Goal: Navigation & Orientation: Find specific page/section

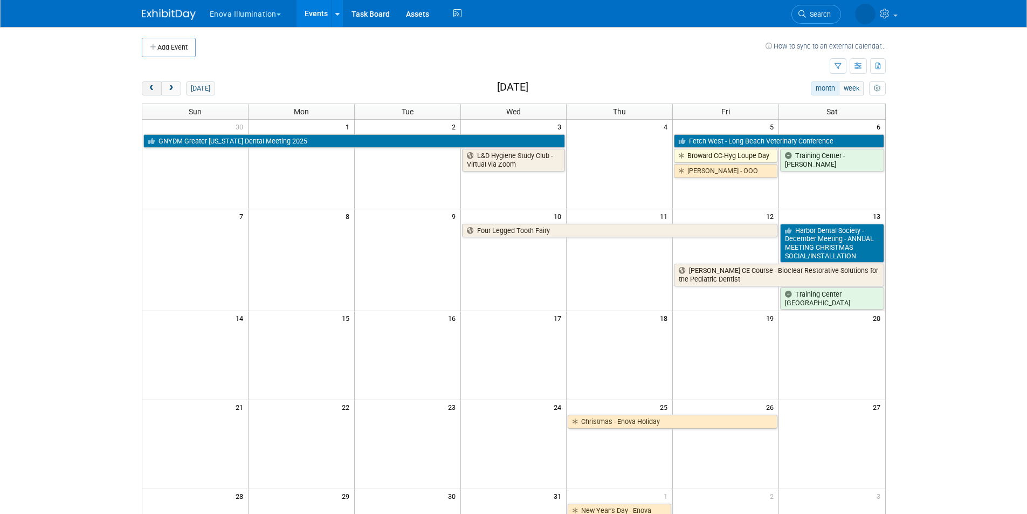
click at [153, 91] on span "prev" at bounding box center [152, 88] width 8 height 7
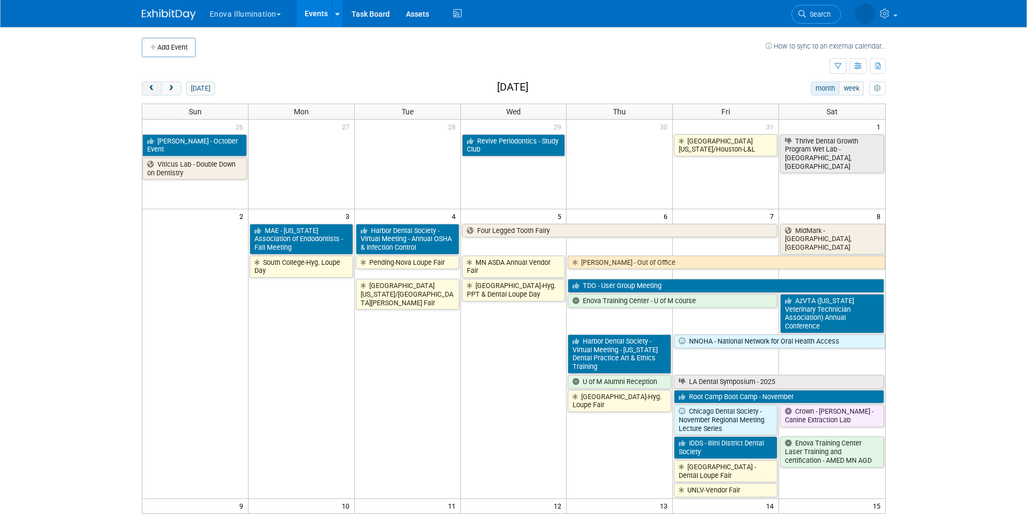
click at [153, 91] on span "prev" at bounding box center [152, 88] width 8 height 7
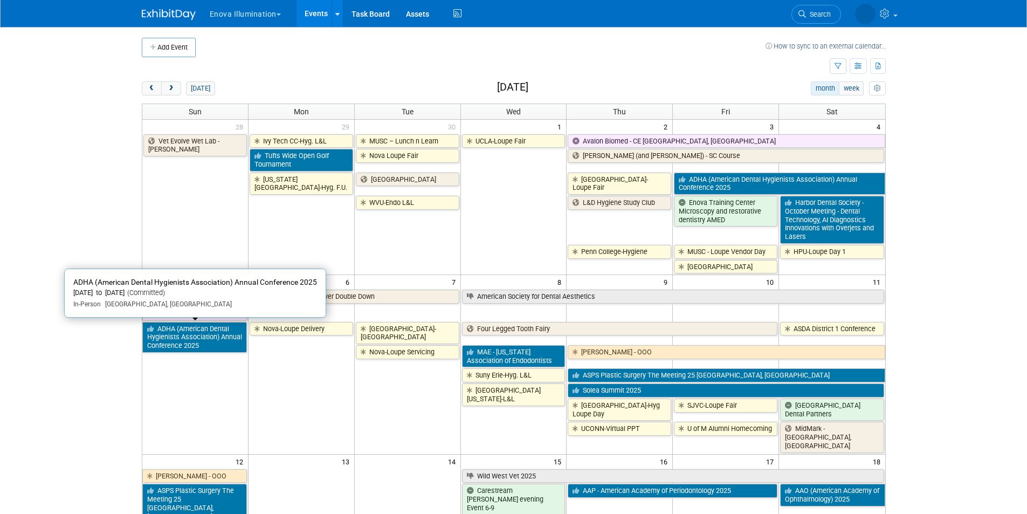
click at [227, 345] on link "ADHA (American Dental Hygienists Association) Annual Conference 2025" at bounding box center [194, 337] width 105 height 31
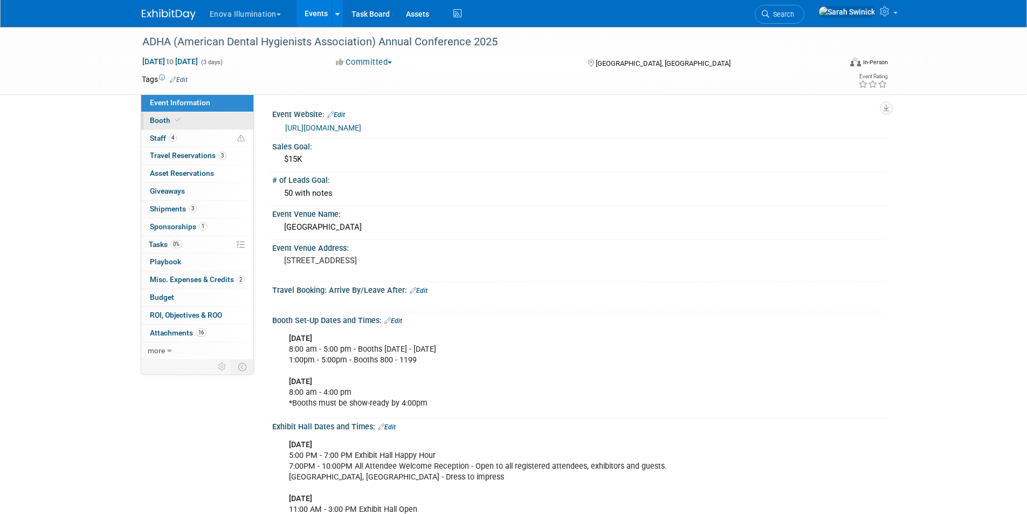
click at [182, 129] on link "Booth" at bounding box center [197, 120] width 112 height 17
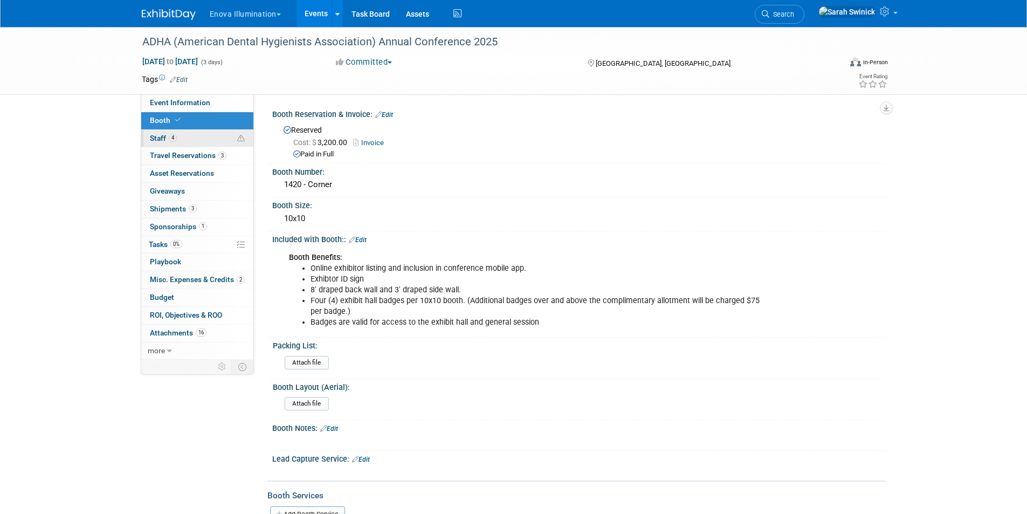
click at [182, 135] on link "4 Staff 4" at bounding box center [197, 138] width 112 height 17
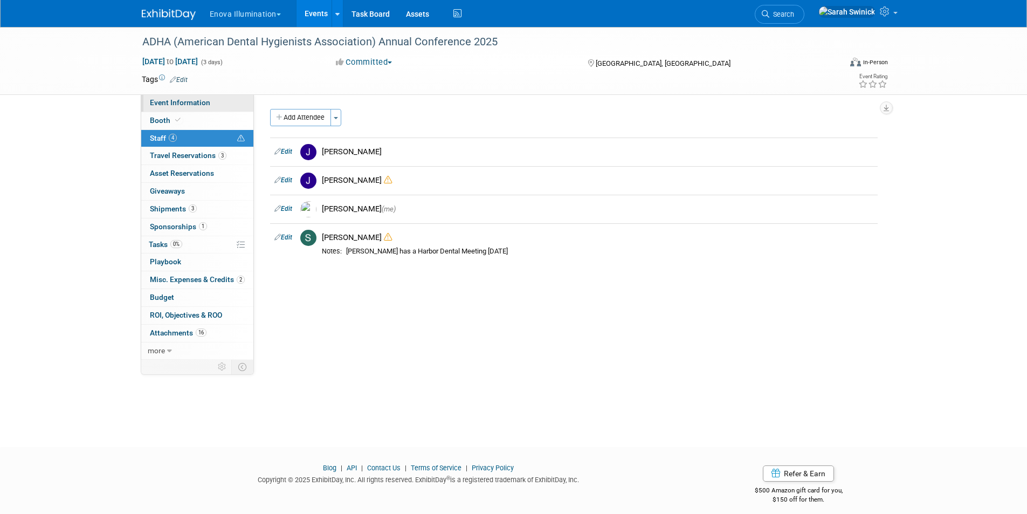
click at [173, 109] on link "Event Information" at bounding box center [197, 102] width 112 height 17
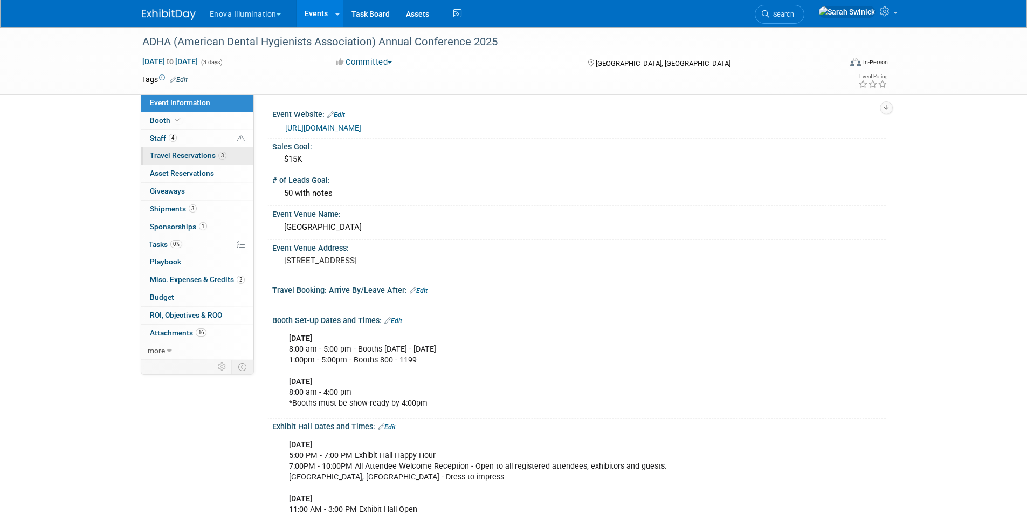
click at [237, 159] on link "3 Travel Reservations 3" at bounding box center [197, 155] width 112 height 17
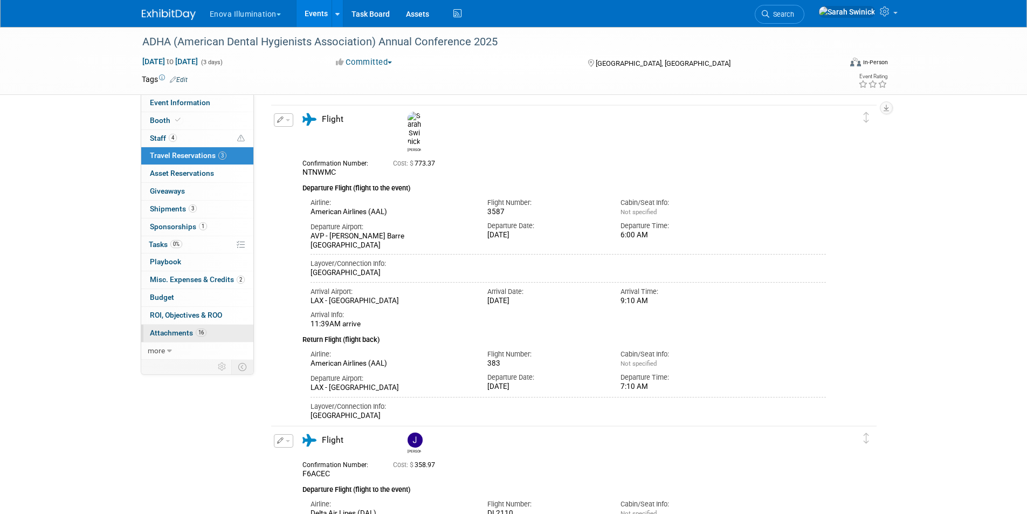
scroll to position [54, 0]
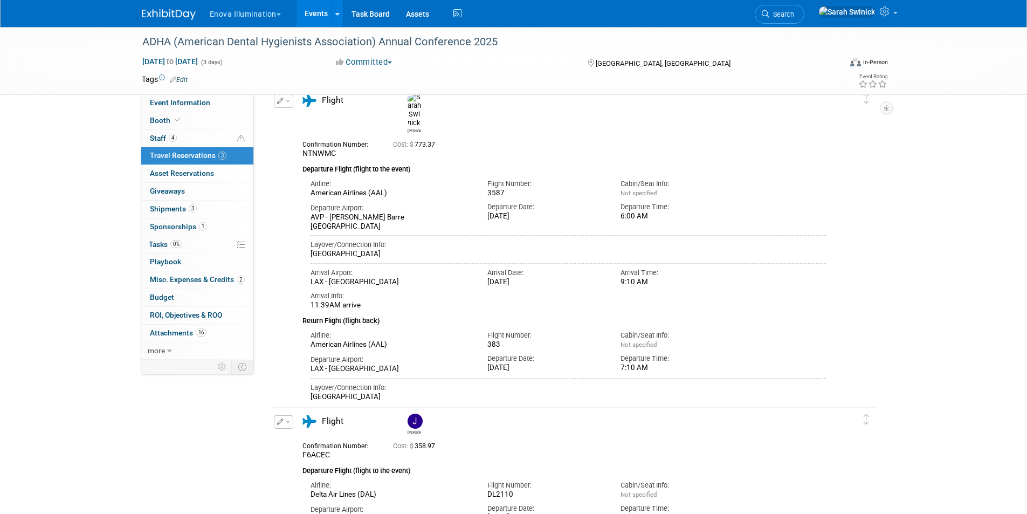
click at [212, 95] on div "ADHA (American Dental Hygienists Association) Annual Conference 2025 Oct 3, 202…" at bounding box center [513, 61] width 1027 height 68
click at [212, 107] on link "Event Information" at bounding box center [197, 102] width 112 height 17
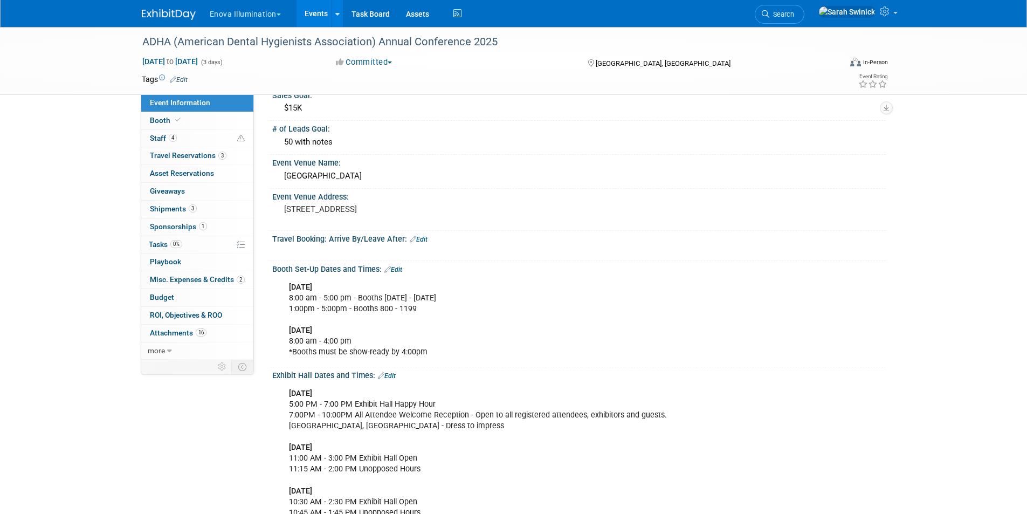
scroll to position [108, 0]
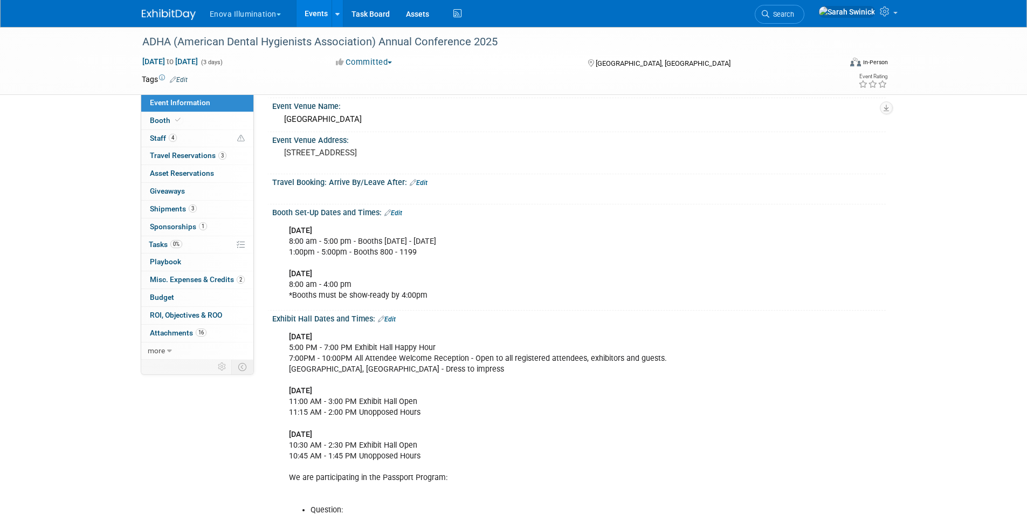
click at [164, 9] on link at bounding box center [175, 9] width 67 height 9
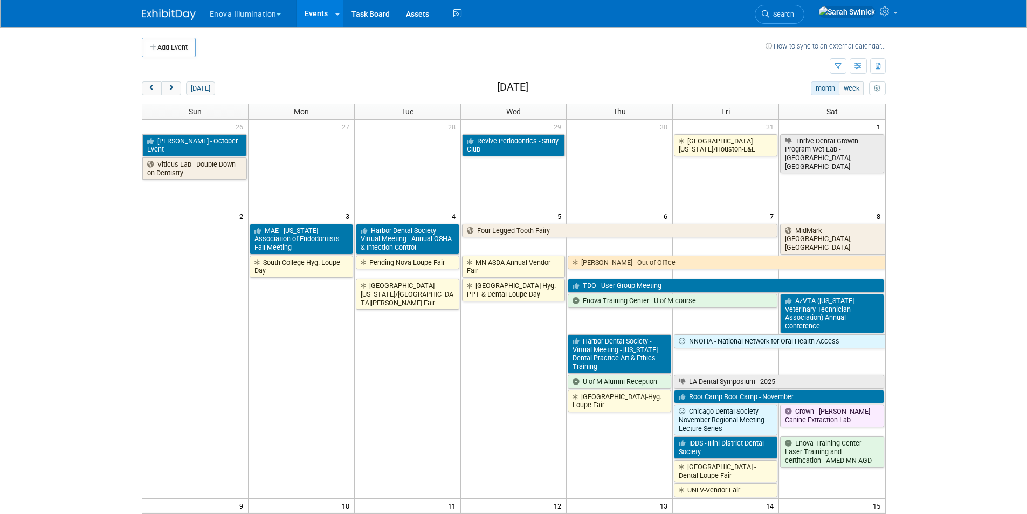
drag, startPoint x: 157, startPoint y: 91, endPoint x: 164, endPoint y: 100, distance: 11.5
click at [157, 90] on button "prev" at bounding box center [152, 88] width 20 height 14
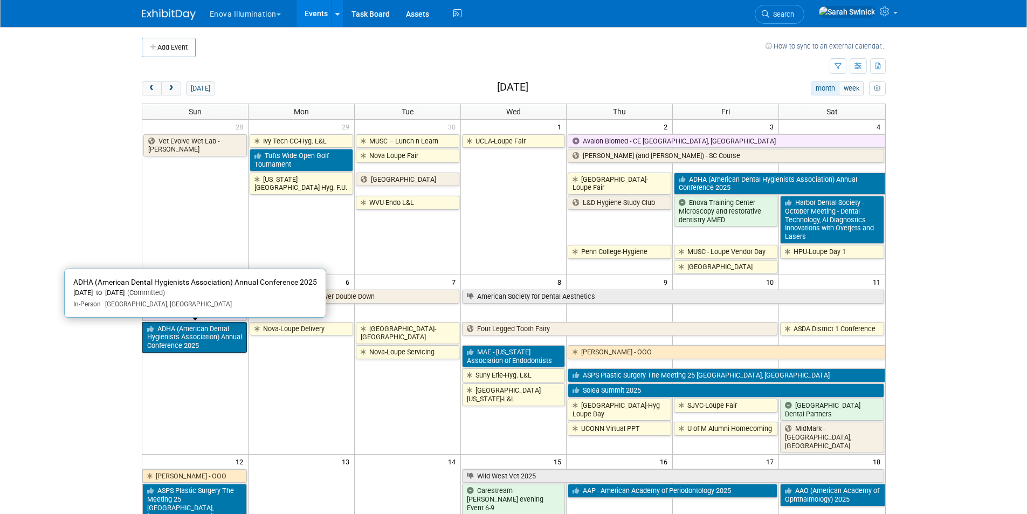
click at [184, 332] on link "ADHA (American Dental Hygienists Association) Annual Conference 2025" at bounding box center [194, 337] width 105 height 31
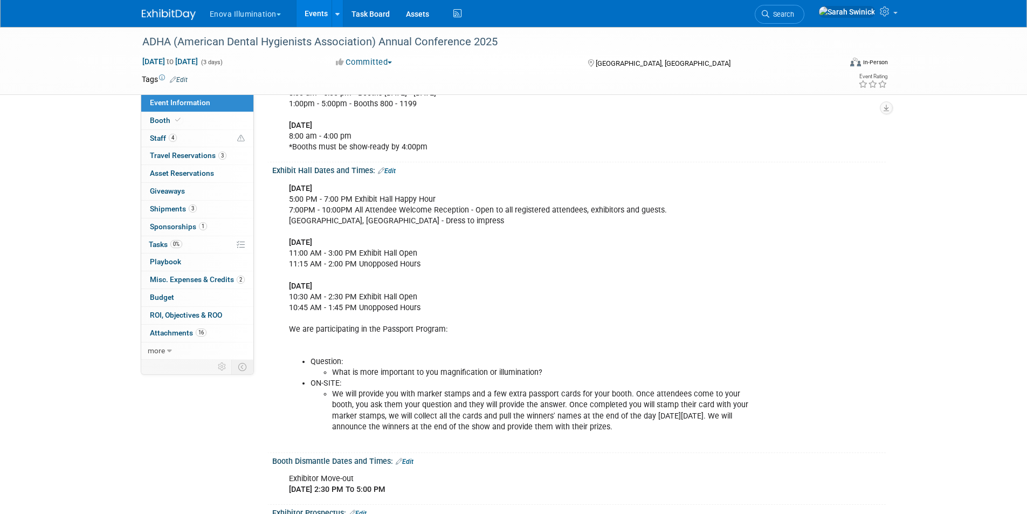
scroll to position [324, 0]
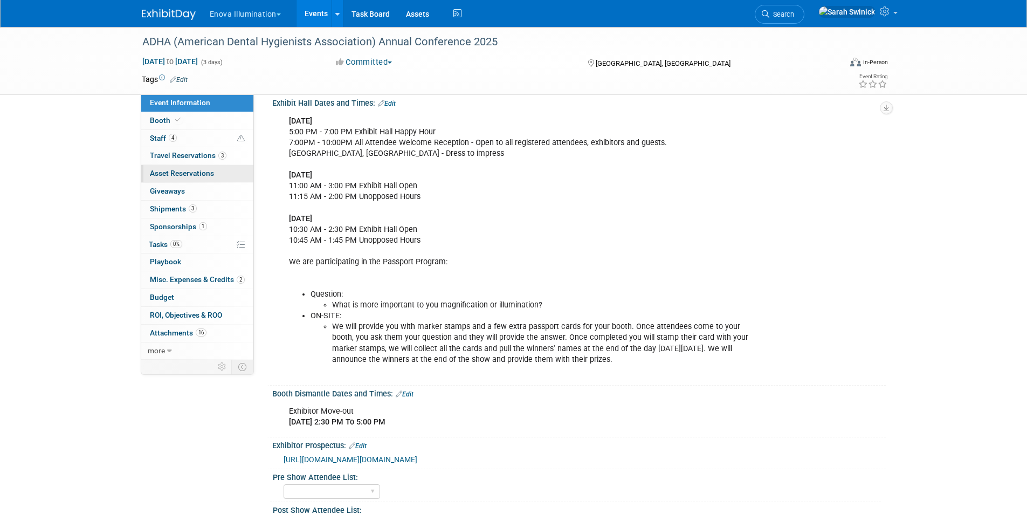
click at [195, 171] on span "Asset Reservations 0" at bounding box center [182, 173] width 64 height 9
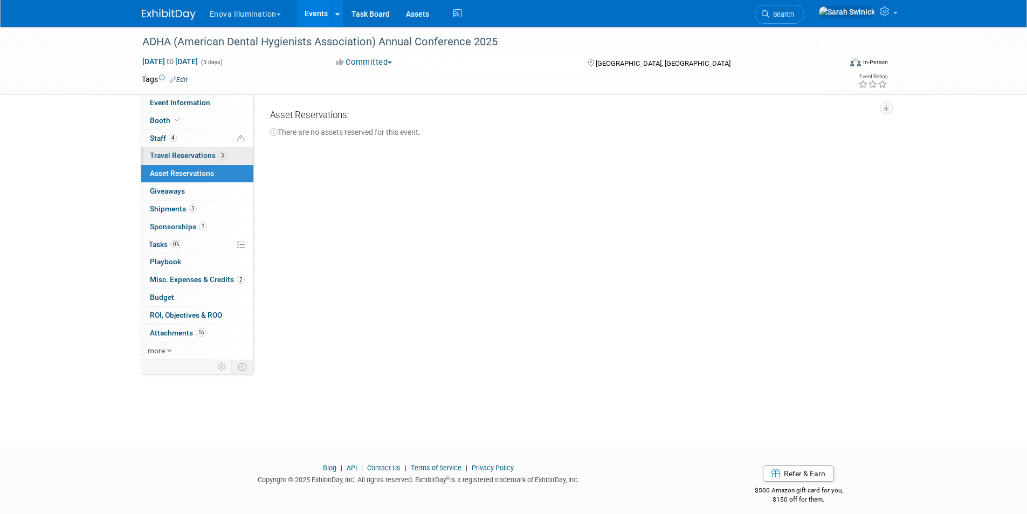
click at [198, 161] on link "3 Travel Reservations 3" at bounding box center [197, 155] width 112 height 17
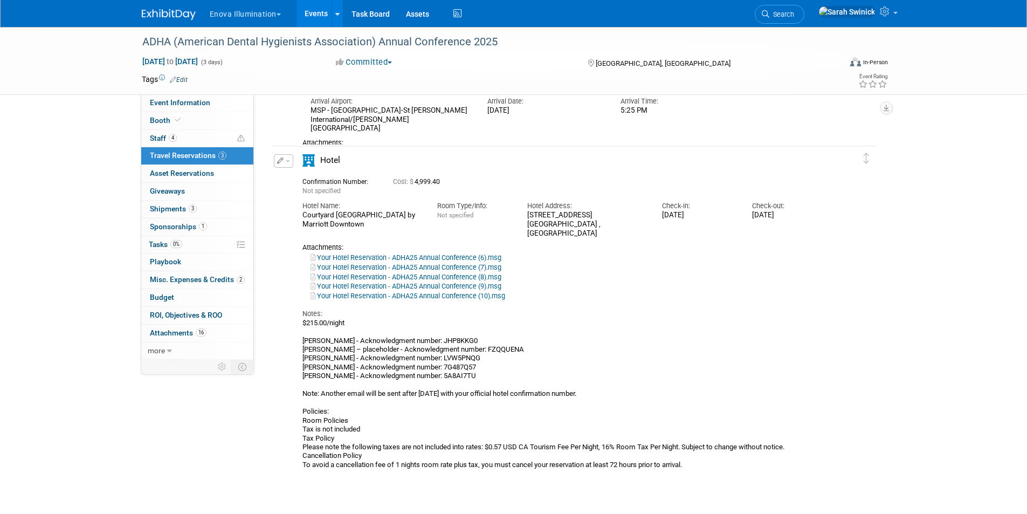
scroll to position [678, 0]
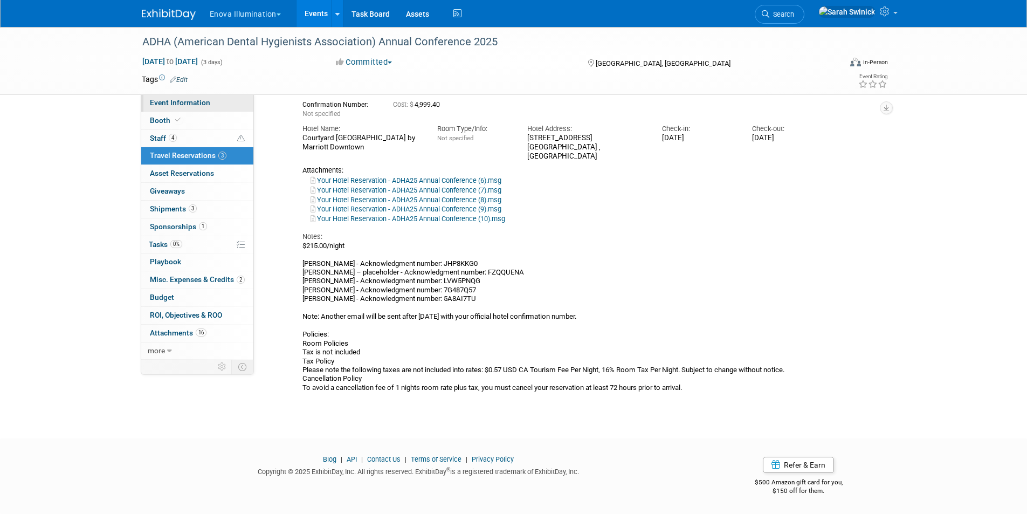
click at [162, 95] on link "Event Information" at bounding box center [197, 102] width 112 height 17
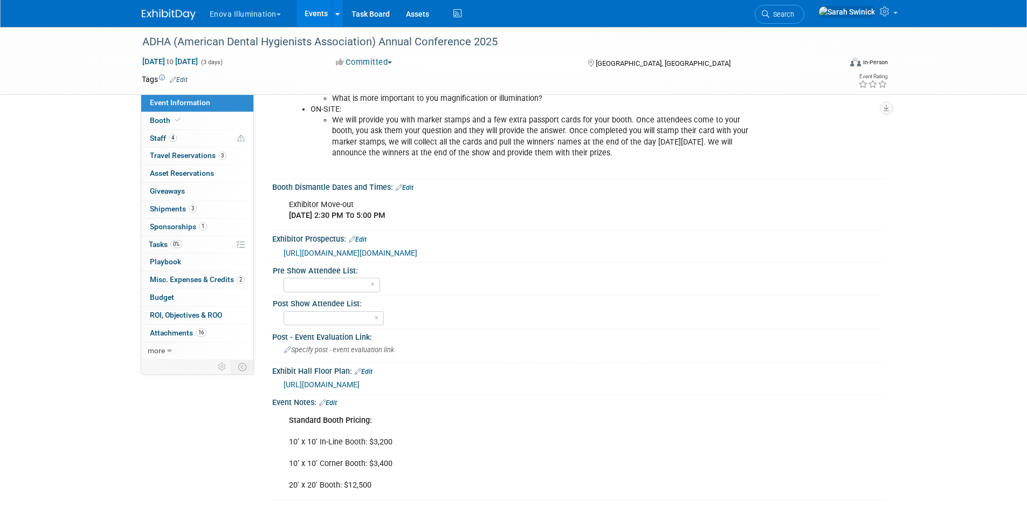
scroll to position [593, 0]
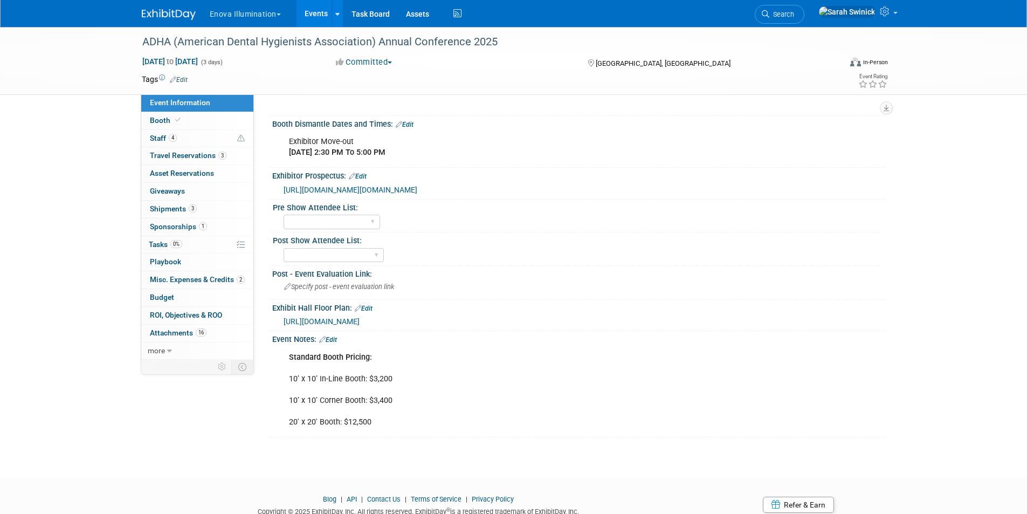
click at [176, 12] on img at bounding box center [169, 14] width 54 height 11
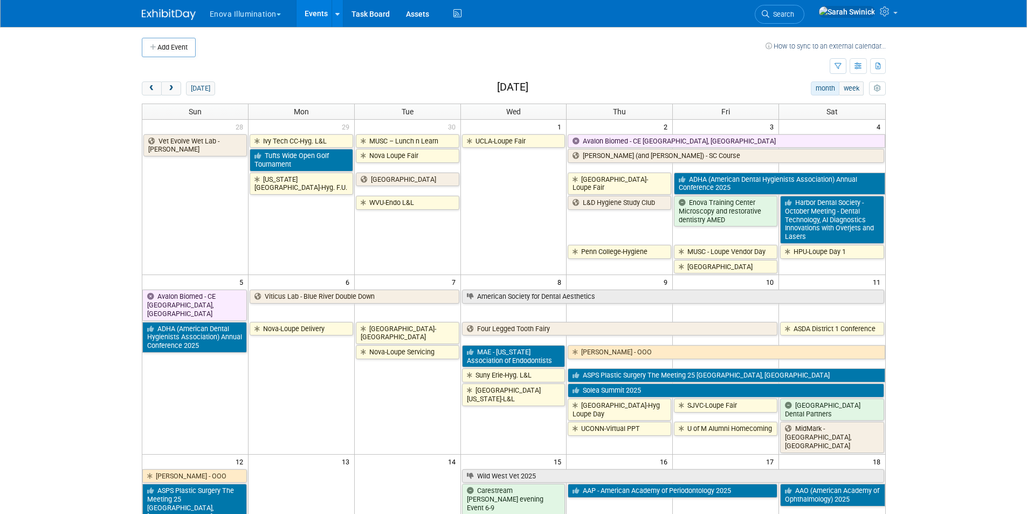
scroll to position [270, 0]
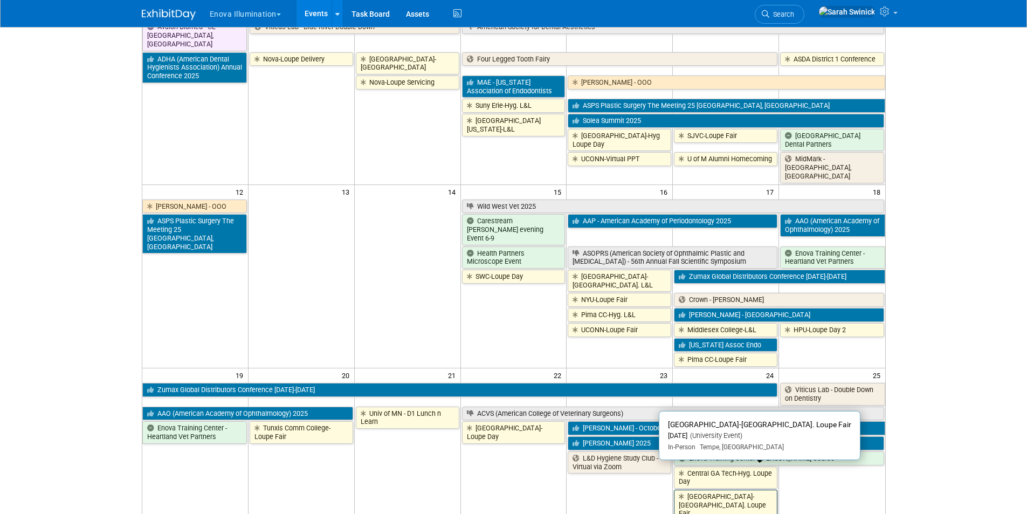
click at [675, 490] on link "[GEOGRAPHIC_DATA]-[GEOGRAPHIC_DATA]. Loupe Fair" at bounding box center [726, 505] width 104 height 31
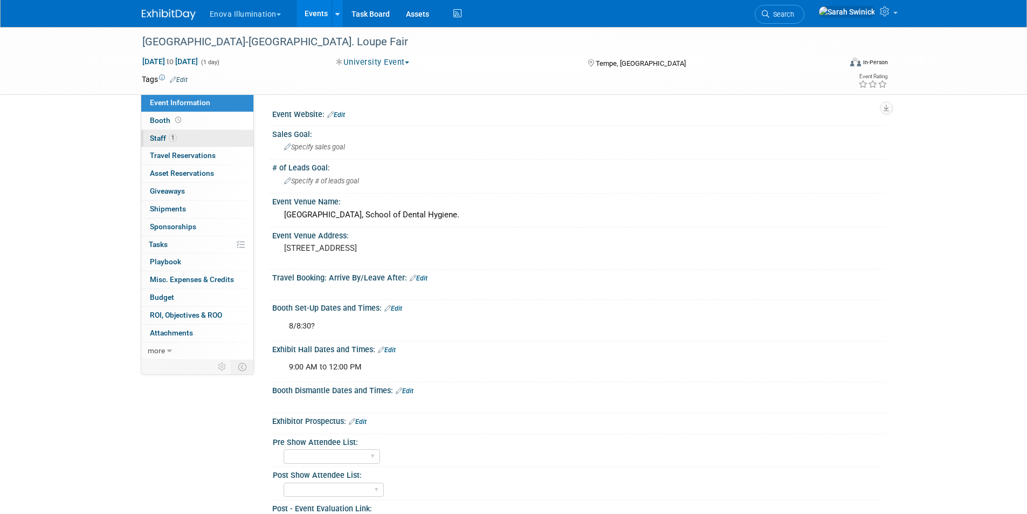
click at [205, 141] on link "1 Staff 1" at bounding box center [197, 138] width 112 height 17
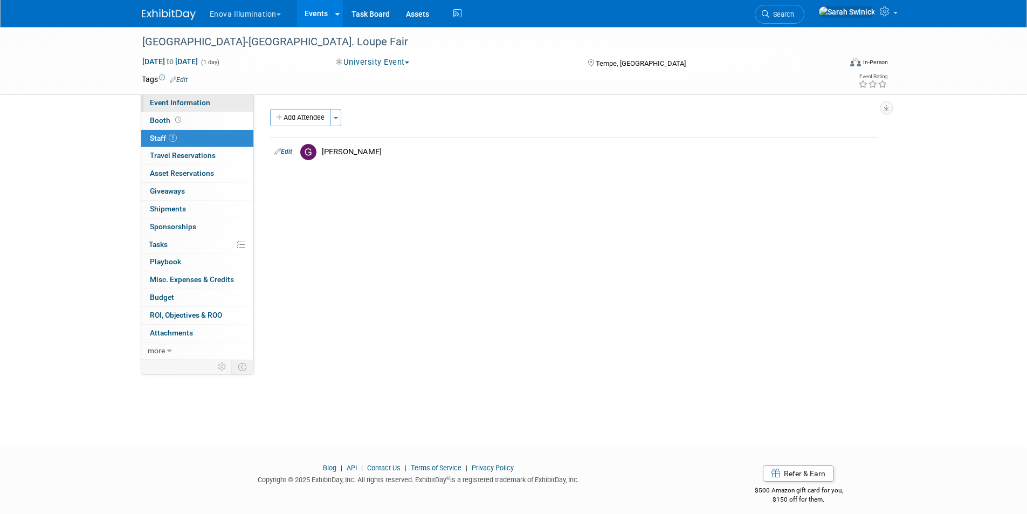
click at [204, 110] on link "Event Information" at bounding box center [197, 102] width 112 height 17
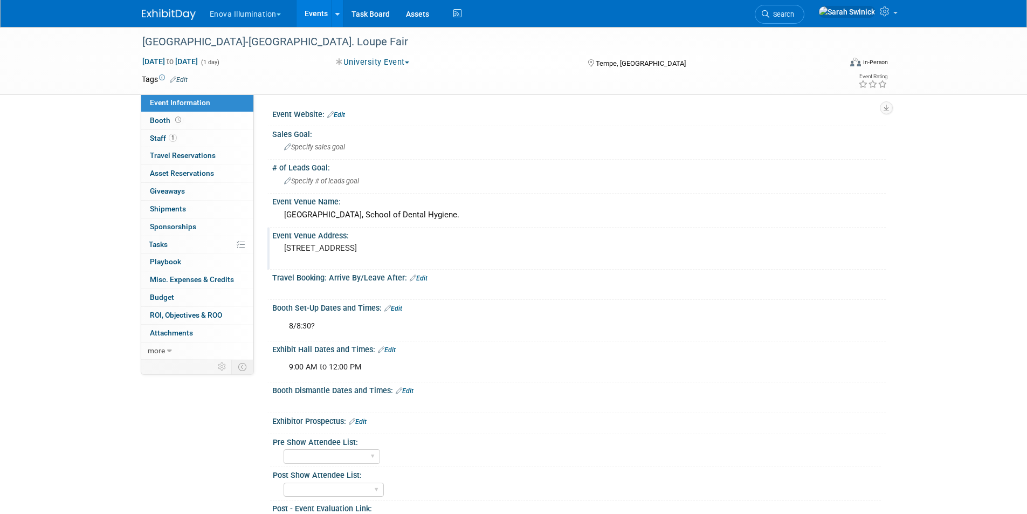
drag, startPoint x: 351, startPoint y: 255, endPoint x: 286, endPoint y: 247, distance: 65.2
click at [286, 247] on div "2323 West 14th Street, Tempe, AZ 85281" at bounding box center [399, 252] width 239 height 25
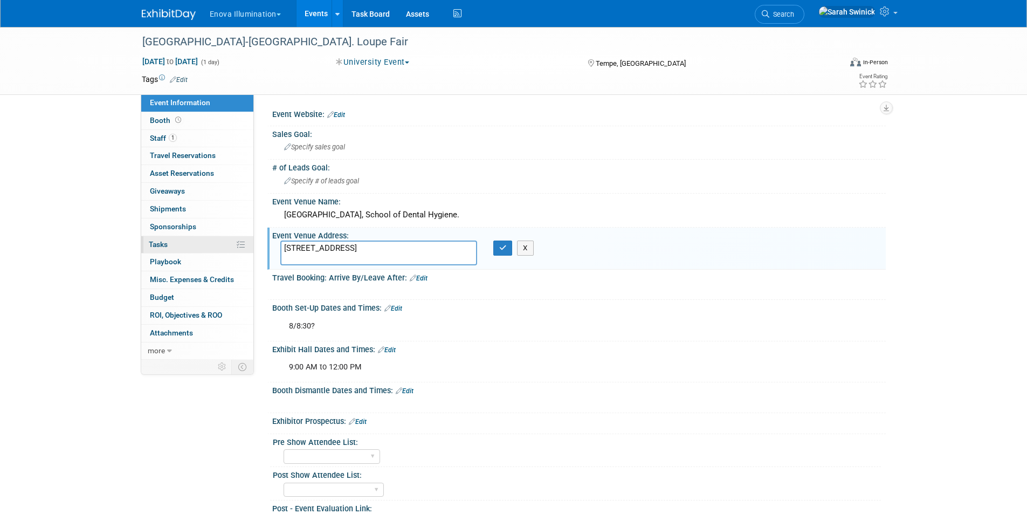
drag, startPoint x: 294, startPoint y: 253, endPoint x: 233, endPoint y: 240, distance: 62.4
click at [233, 240] on div "Event Information Event Info Booth Booth 1 Staff 1 Staff 0 Travel Reservations …" at bounding box center [514, 306] width 760 height 558
drag, startPoint x: 95, startPoint y: 274, endPoint x: 106, endPoint y: 268, distance: 13.0
click at [100, 269] on div "Rio Salado College-Hyg. Loupe Fair Oct 24, 2025 to Oct 24, 2025 (1 day) Oct 24,…" at bounding box center [513, 317] width 1027 height 580
click at [512, 252] on button "button" at bounding box center [502, 247] width 19 height 15
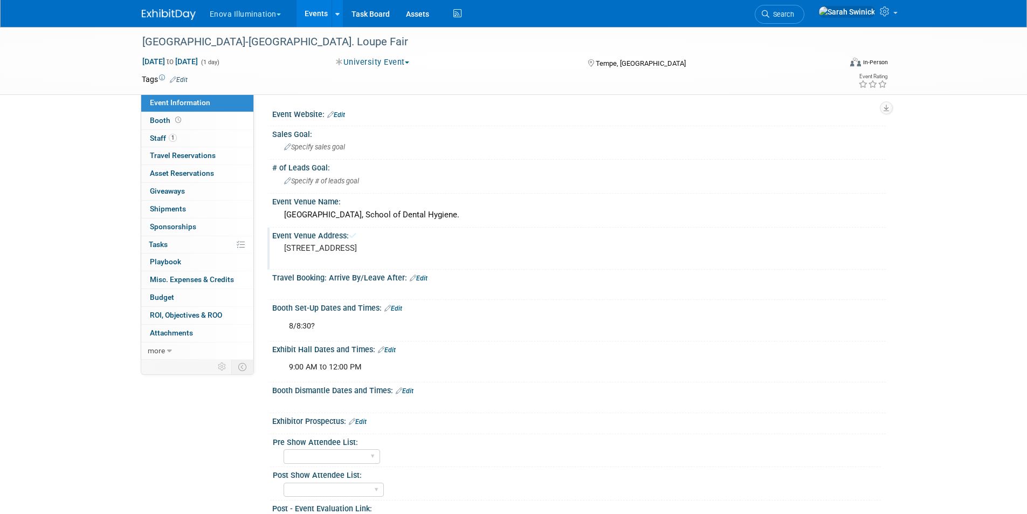
click at [182, 20] on img at bounding box center [169, 14] width 54 height 11
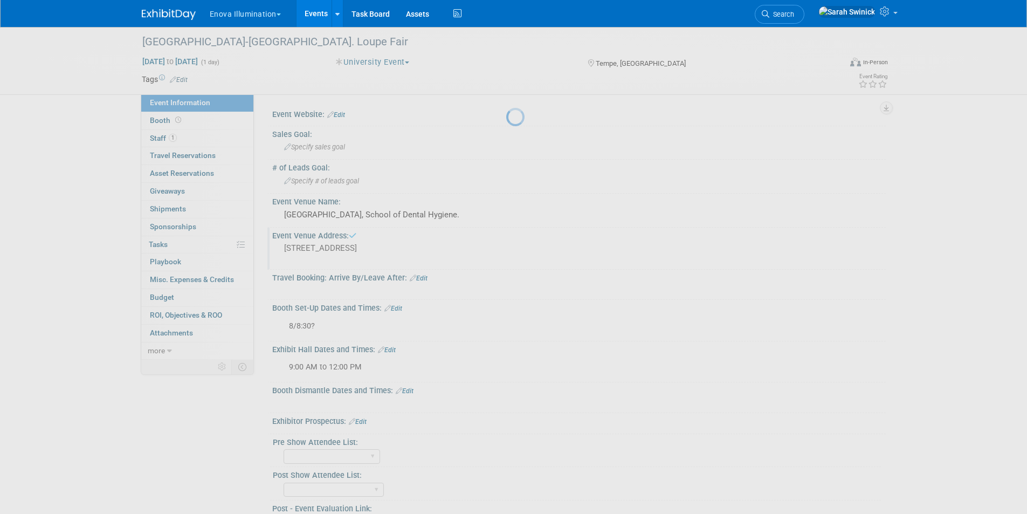
click at [183, 16] on img at bounding box center [169, 14] width 54 height 11
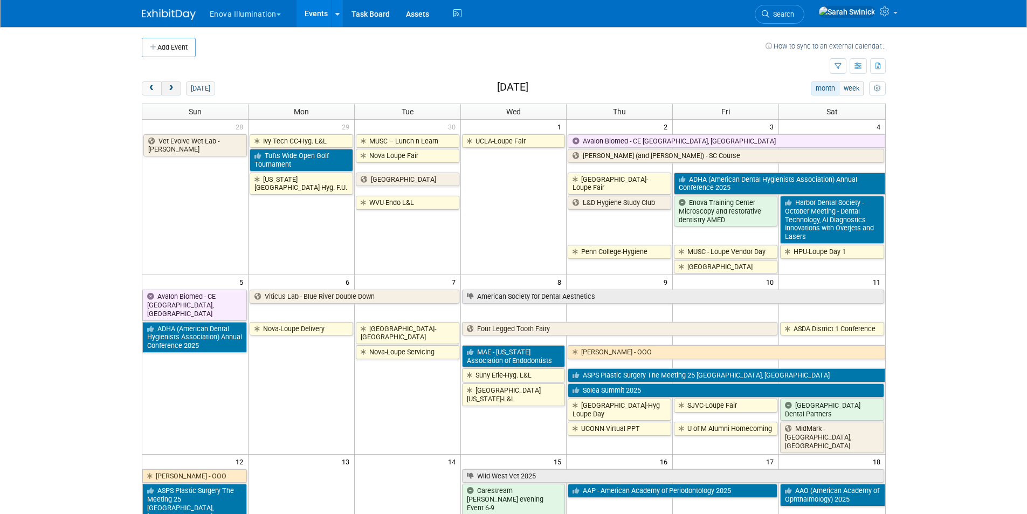
click at [170, 92] on button "next" at bounding box center [171, 88] width 20 height 14
